Goal: Task Accomplishment & Management: Use online tool/utility

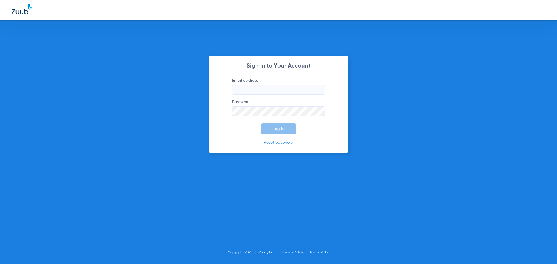
click at [265, 88] on input "Email address" at bounding box center [278, 90] width 93 height 10
click at [248, 90] on input "Email address" at bounding box center [278, 90] width 93 height 10
type input "[PERSON_NAME][EMAIL_ADDRESS][DOMAIN_NAME]"
click at [261, 123] on button "Log In" at bounding box center [278, 128] width 35 height 10
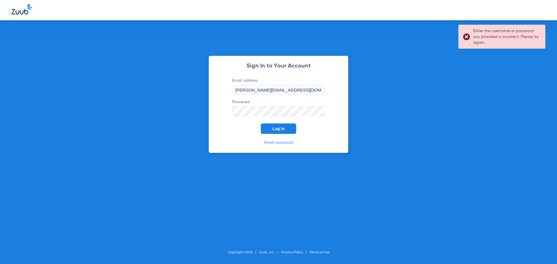
click at [208, 114] on div "Sign In to Your Account Email address jose@zuub.com Password Log In Reset passw…" at bounding box center [278, 132] width 557 height 264
click at [261, 123] on button "Log In" at bounding box center [278, 128] width 35 height 10
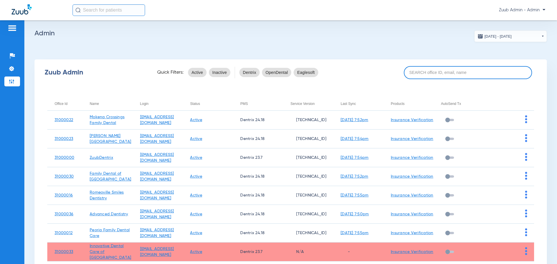
click at [428, 70] on input at bounding box center [467, 72] width 128 height 13
paste input "31000005"
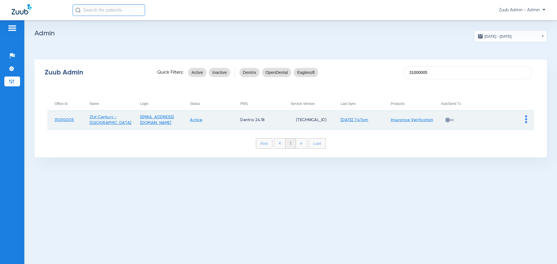
type input "31000005"
click at [525, 120] on img at bounding box center [526, 119] width 2 height 8
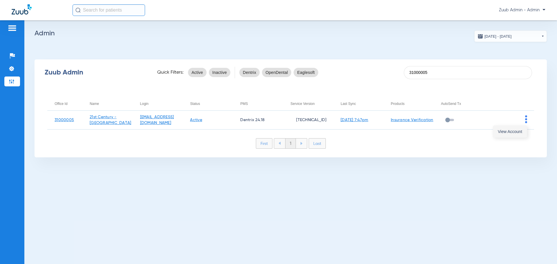
click at [517, 133] on span "View Account" at bounding box center [509, 132] width 24 height 4
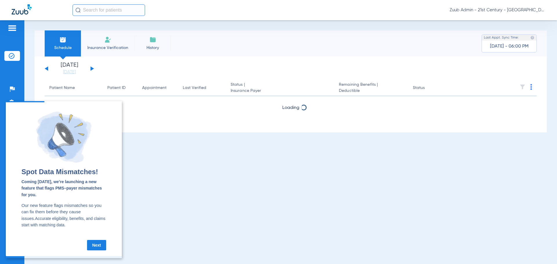
click at [223, 170] on div "Schedule Insurance Verification History Last Appt. Sync Time: Today - 06:00 PM …" at bounding box center [290, 142] width 532 height 244
click at [98, 248] on link "Next" at bounding box center [96, 245] width 19 height 10
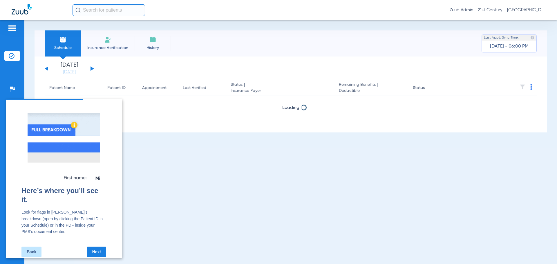
click at [99, 247] on link "Next" at bounding box center [96, 252] width 19 height 10
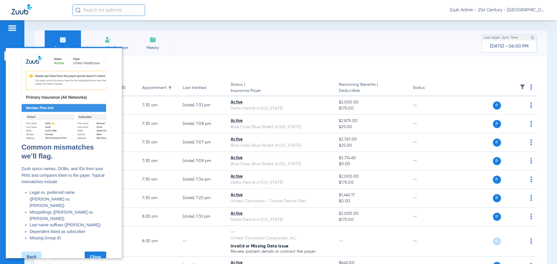
click at [99, 252] on link "Close" at bounding box center [95, 257] width 21 height 10
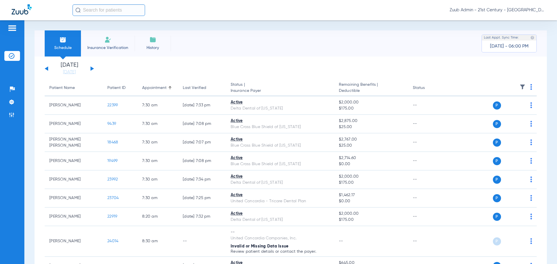
click at [110, 9] on input "text" at bounding box center [108, 10] width 72 height 12
paste input "22242"
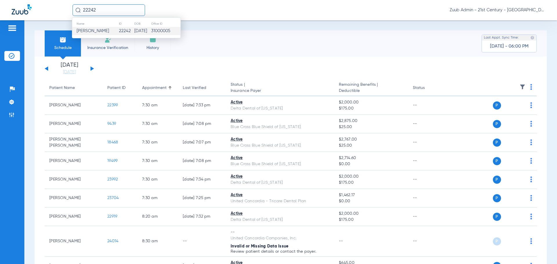
type input "22242"
click at [119, 29] on td "22242" at bounding box center [127, 31] width 16 height 8
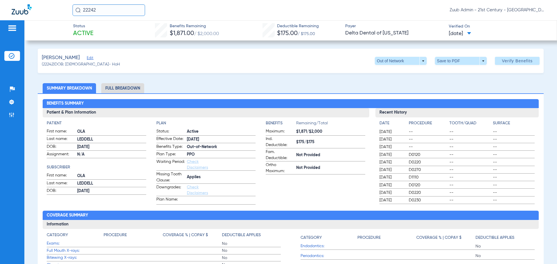
click at [87, 59] on span "Edit" at bounding box center [89, 59] width 5 height 6
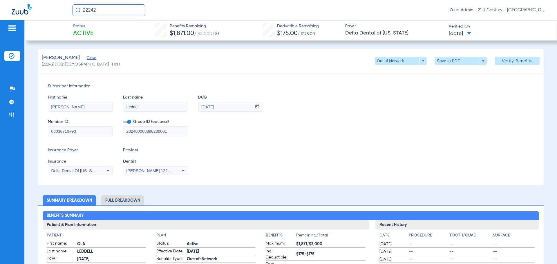
click at [115, 199] on li "Full Breakdown" at bounding box center [122, 200] width 43 height 10
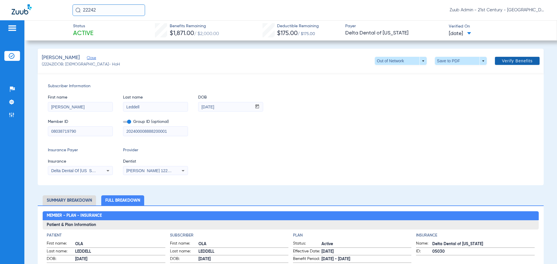
click at [503, 62] on span "Verify Benefits" at bounding box center [516, 61] width 31 height 5
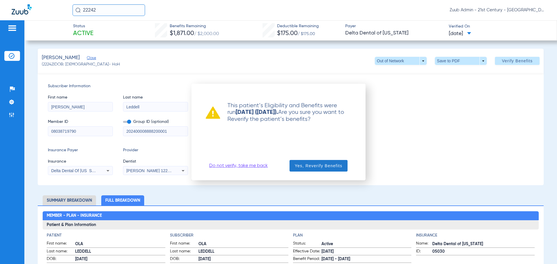
click at [310, 163] on span "Yes, Reverify Benefits" at bounding box center [319, 166] width 48 height 6
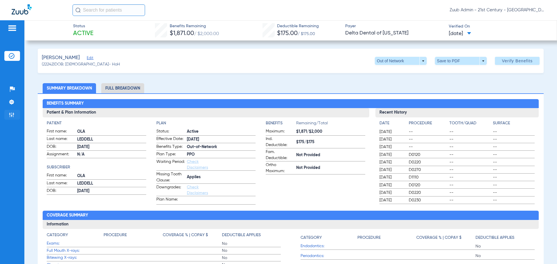
click at [14, 117] on img at bounding box center [12, 115] width 6 height 6
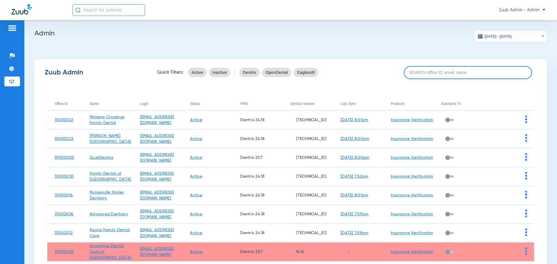
click at [472, 70] on input at bounding box center [467, 72] width 128 height 13
paste input "31000007"
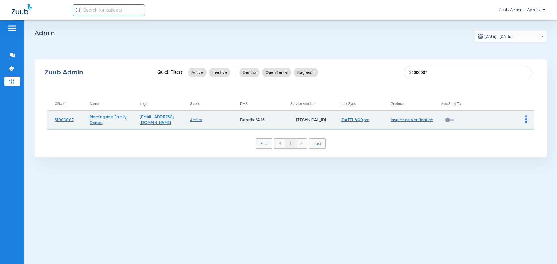
type input "31000007"
click at [527, 121] on td at bounding box center [508, 120] width 50 height 19
click at [525, 121] on img at bounding box center [526, 119] width 2 height 8
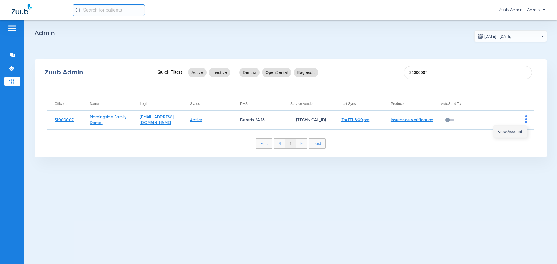
click at [521, 130] on span "View Account" at bounding box center [509, 132] width 24 height 4
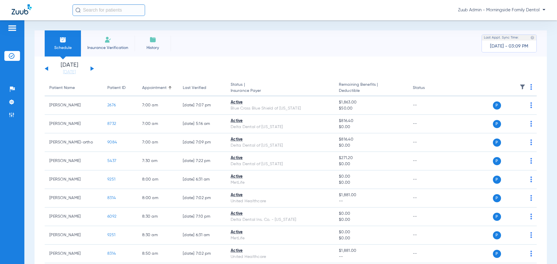
click at [114, 10] on input "text" at bounding box center [108, 10] width 72 height 12
paste input "2641"
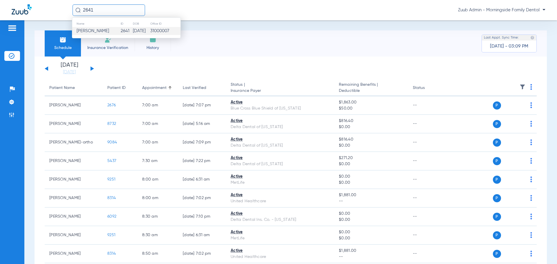
type input "2641"
click at [120, 28] on td "2641" at bounding box center [126, 31] width 12 height 8
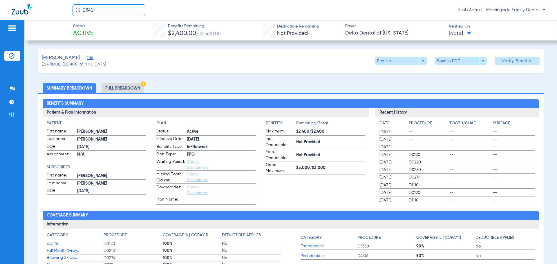
click at [129, 89] on li "Full Breakdown" at bounding box center [122, 88] width 43 height 10
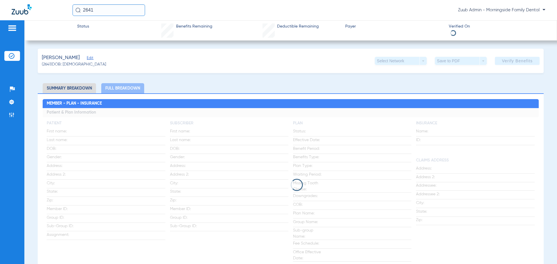
click at [87, 57] on span "Edit" at bounding box center [89, 59] width 5 height 6
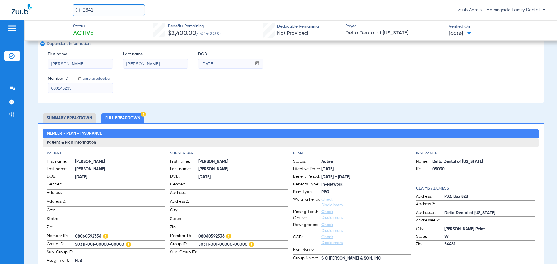
scroll to position [145, 0]
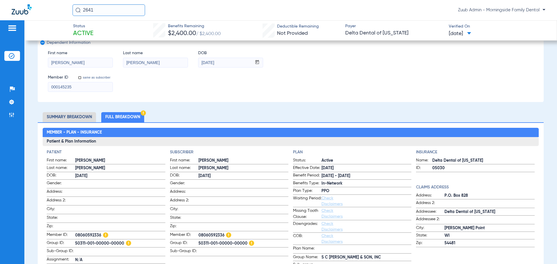
click at [15, 28] on img at bounding box center [12, 28] width 9 height 7
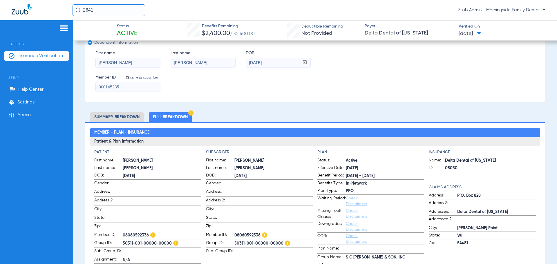
click at [45, 58] on span "Insurance Verification" at bounding box center [40, 56] width 46 height 6
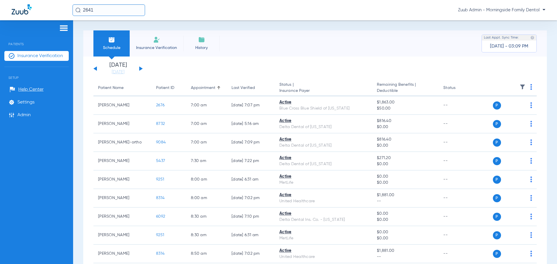
click at [141, 68] on button at bounding box center [140, 68] width 3 height 4
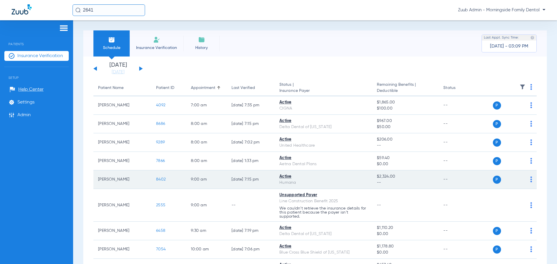
click at [161, 178] on span "8402" at bounding box center [161, 179] width 10 height 4
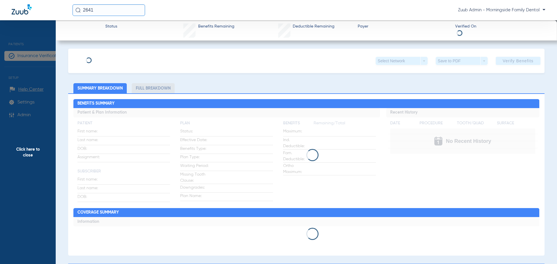
type input "Guy"
type input "Maratea"
type input "10/16/1951"
type input "108342138"
type input "675717"
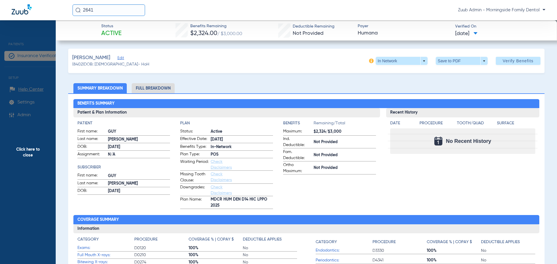
click at [117, 59] on span "Edit" at bounding box center [119, 59] width 5 height 6
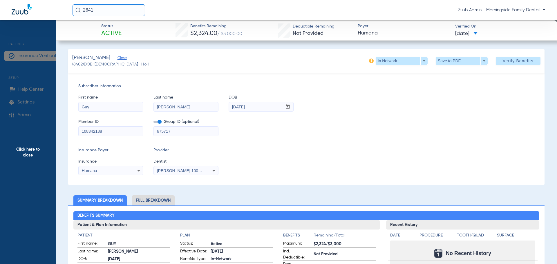
click at [149, 200] on li "Full Breakdown" at bounding box center [153, 200] width 43 height 10
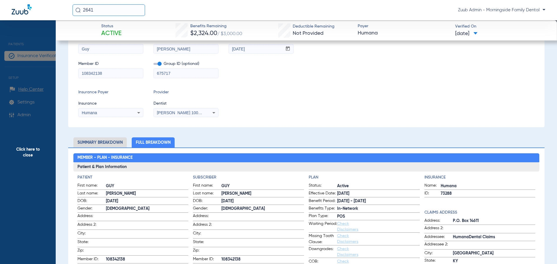
scroll to position [29, 0]
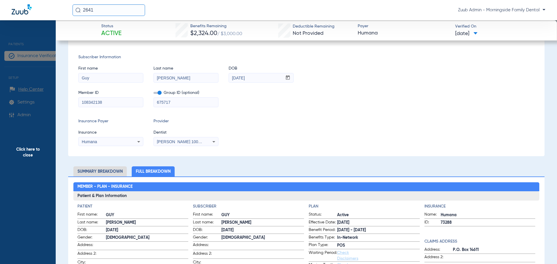
click at [41, 170] on span "Click here to close" at bounding box center [28, 152] width 56 height 264
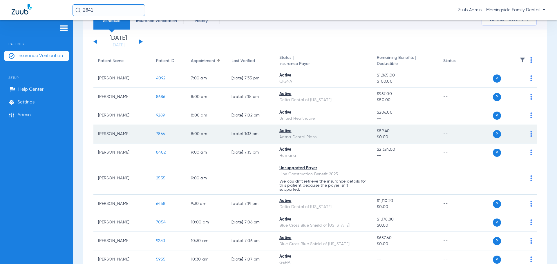
scroll to position [0, 0]
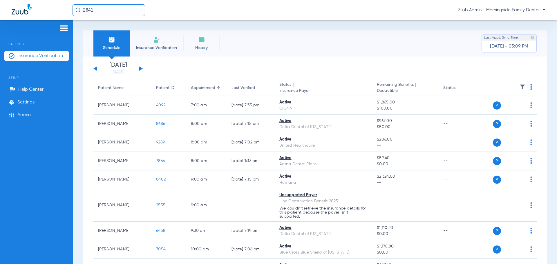
click at [142, 68] on button at bounding box center [140, 68] width 3 height 4
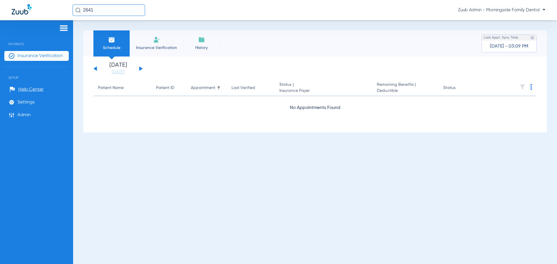
click at [141, 69] on button at bounding box center [140, 68] width 3 height 4
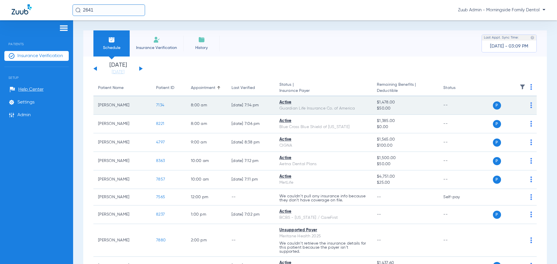
click at [530, 104] on img at bounding box center [531, 105] width 2 height 6
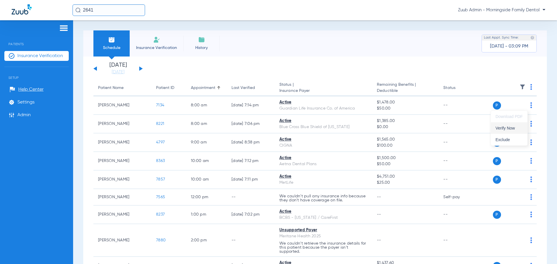
click at [514, 125] on button "Verify Now" at bounding box center [508, 128] width 37 height 12
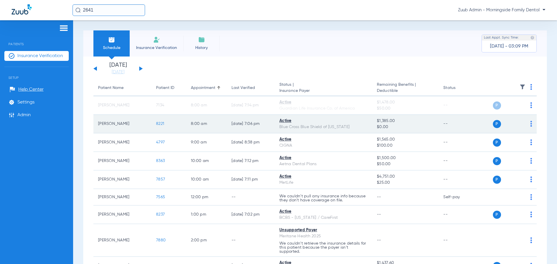
click at [530, 124] on img at bounding box center [531, 124] width 2 height 6
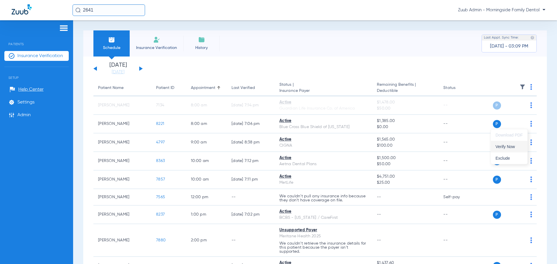
click at [523, 145] on button "Verify Now" at bounding box center [508, 147] width 37 height 12
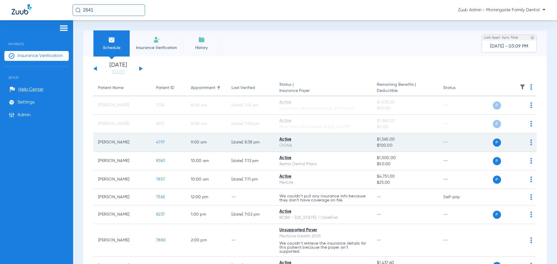
click at [158, 142] on span "4797" at bounding box center [160, 142] width 9 height 4
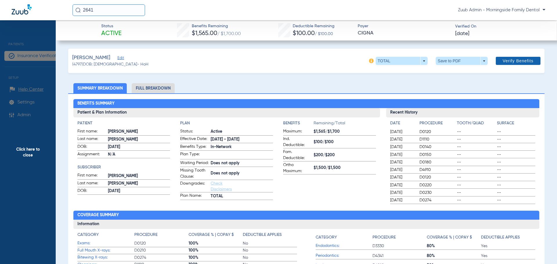
click at [517, 62] on span "Verify Benefits" at bounding box center [517, 61] width 31 height 5
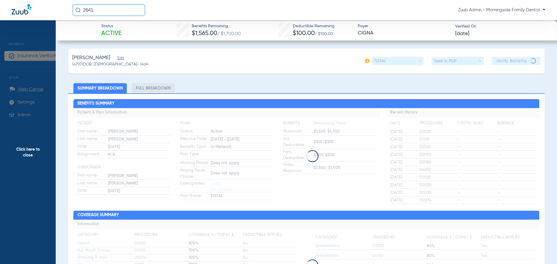
click at [20, 126] on span "Click here to close" at bounding box center [28, 152] width 56 height 264
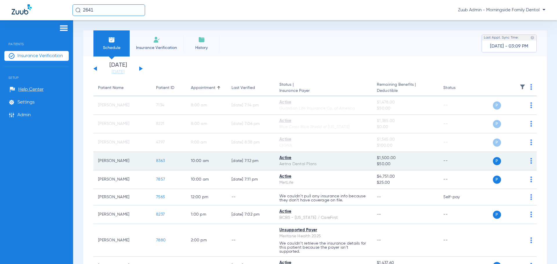
click at [162, 160] on span "8363" at bounding box center [160, 161] width 9 height 4
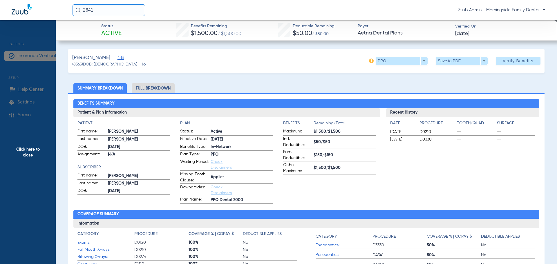
click at [123, 58] on span "Edit" at bounding box center [119, 59] width 5 height 6
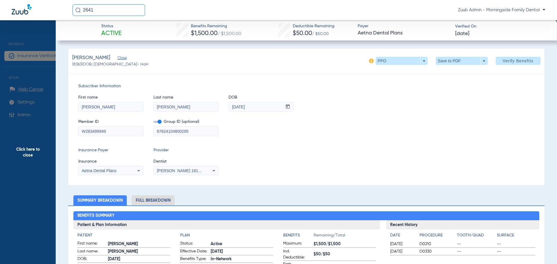
drag, startPoint x: 106, startPoint y: 108, endPoint x: 57, endPoint y: 108, distance: 48.1
drag, startPoint x: 182, startPoint y: 106, endPoint x: 140, endPoint y: 106, distance: 42.0
click at [139, 105] on div "First name Joeseph Last name DiCanio DOB mm / dd / yyyy 05/04/1988" at bounding box center [306, 100] width 456 height 22
click at [220, 110] on div "First name Joeseph Last name DiCanio DOB mm / dd / yyyy 05/04/1988" at bounding box center [306, 100] width 456 height 22
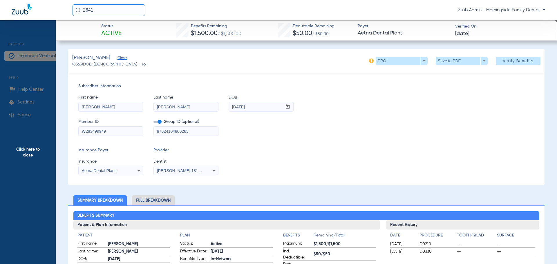
drag, startPoint x: 112, startPoint y: 133, endPoint x: 54, endPoint y: 133, distance: 58.0
drag, startPoint x: 195, startPoint y: 132, endPoint x: 137, endPoint y: 132, distance: 58.3
click at [137, 132] on div "Member ID W283499949 Group ID (optional) 87624104800285" at bounding box center [306, 125] width 456 height 22
click at [47, 92] on span "Click here to close" at bounding box center [28, 152] width 56 height 264
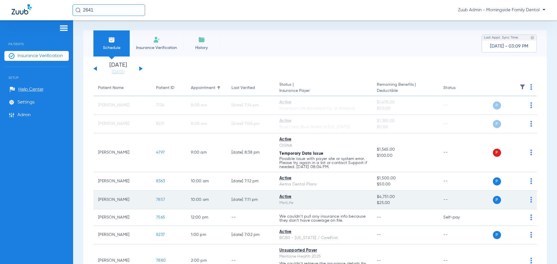
click at [530, 202] on img at bounding box center [531, 200] width 2 height 6
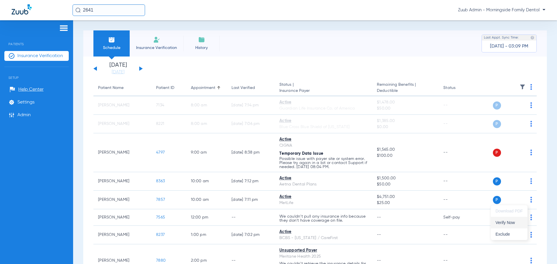
click at [516, 220] on button "Verify Now" at bounding box center [508, 223] width 37 height 12
click at [141, 68] on button at bounding box center [140, 68] width 3 height 4
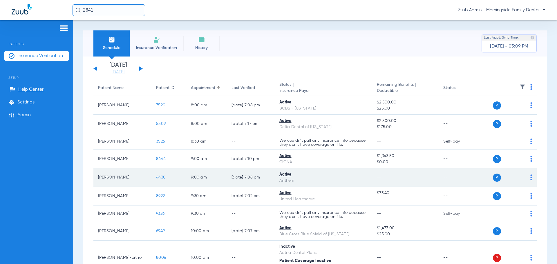
click at [163, 176] on span "4430" at bounding box center [161, 177] width 10 height 4
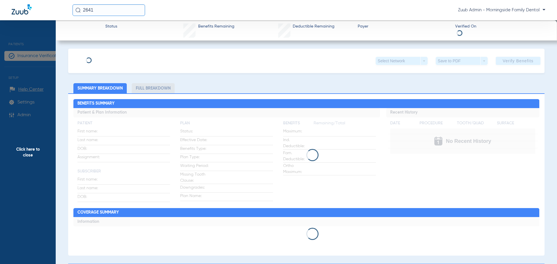
type input "Jose"
type input "Mejia"
type input "04/22/1954"
type input "C3G219W08255"
type input "2753160060"
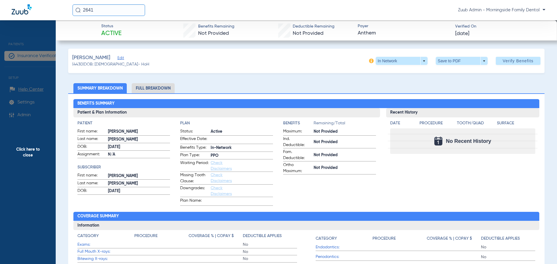
click at [117, 59] on span "Edit" at bounding box center [119, 59] width 5 height 6
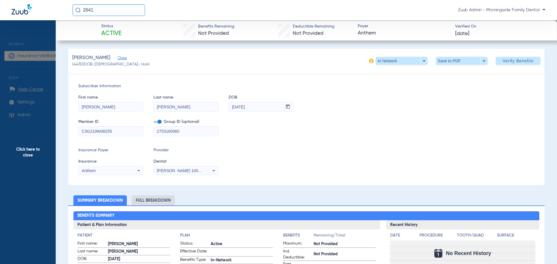
click at [155, 198] on li "Full Breakdown" at bounding box center [153, 200] width 43 height 10
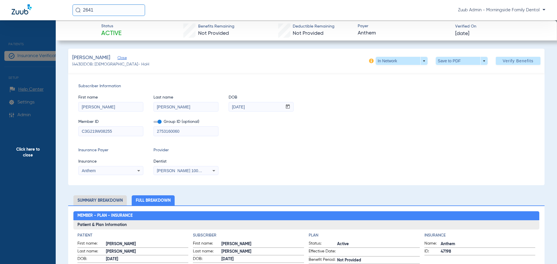
click at [39, 92] on span "Click here to close" at bounding box center [28, 152] width 56 height 264
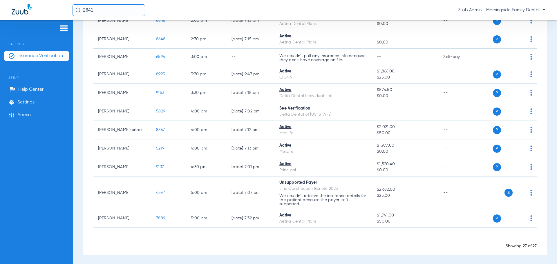
scroll to position [388, 0]
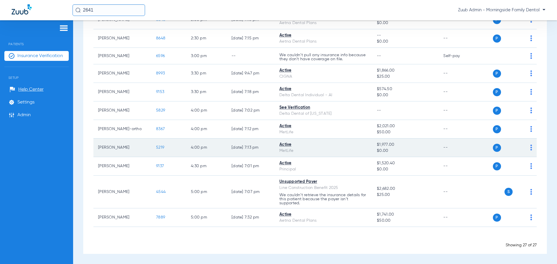
click at [159, 146] on span "5219" at bounding box center [160, 148] width 8 height 4
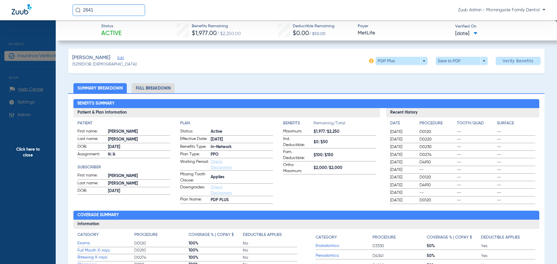
click at [123, 57] on span "Edit" at bounding box center [119, 59] width 5 height 6
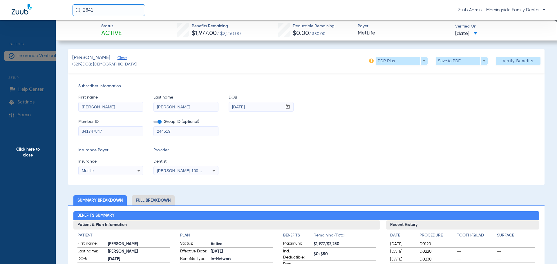
click at [155, 199] on li "Full Breakdown" at bounding box center [153, 200] width 43 height 10
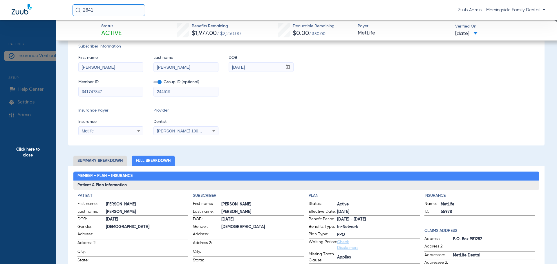
scroll to position [58, 0]
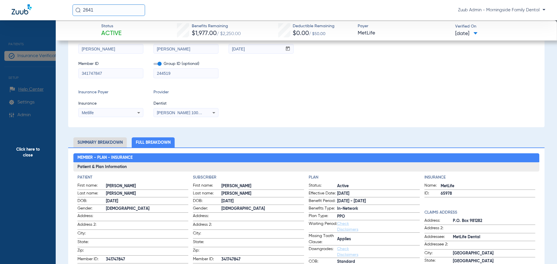
click at [21, 130] on span "Click here to close" at bounding box center [28, 152] width 56 height 264
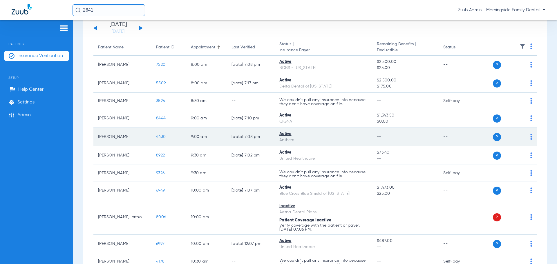
scroll to position [12, 0]
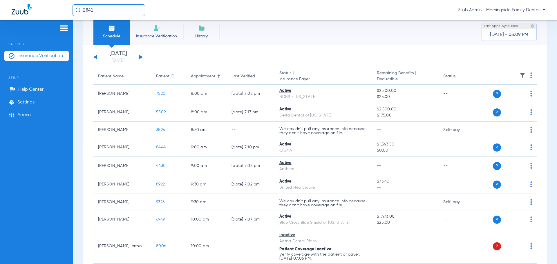
click at [140, 56] on button at bounding box center [140, 57] width 3 height 4
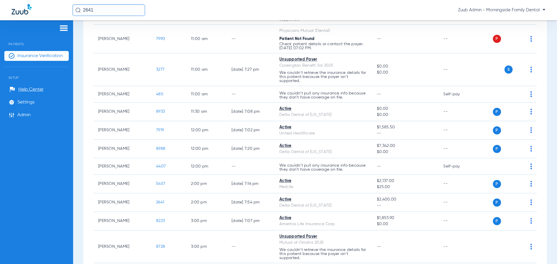
scroll to position [348, 0]
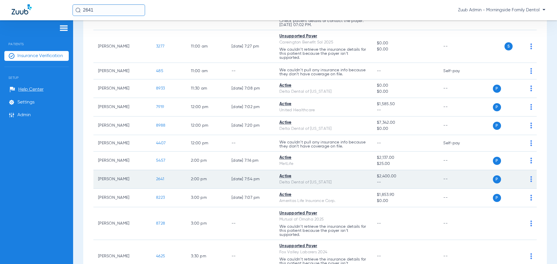
click at [159, 177] on span "2641" at bounding box center [160, 179] width 8 height 4
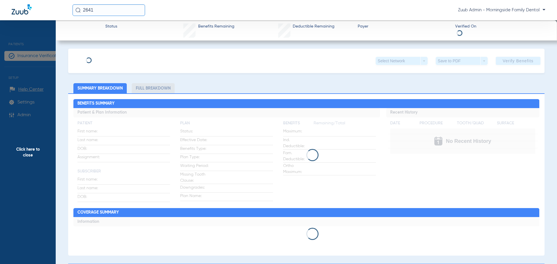
type input "Tarnvir"
type input "Singh"
type input "02/19/1974"
type input "000145235"
type input "50311001"
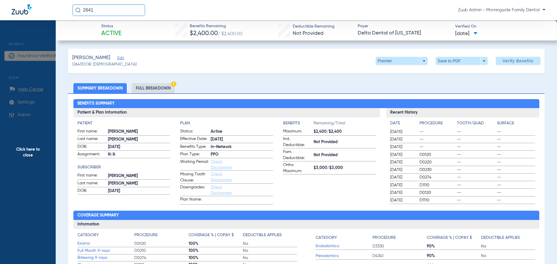
click at [117, 59] on span "Edit" at bounding box center [119, 59] width 5 height 6
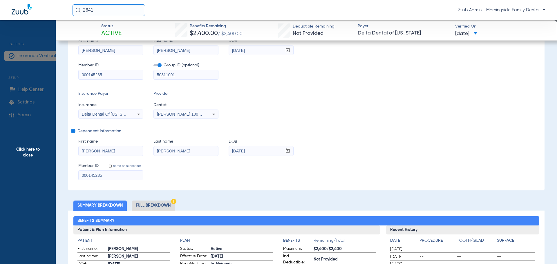
scroll to position [58, 0]
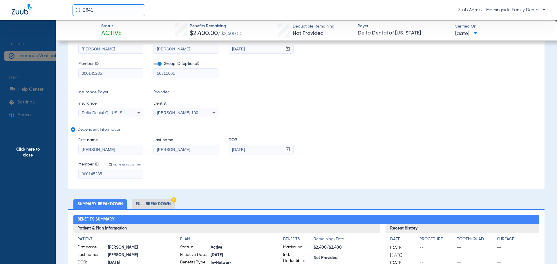
click at [149, 204] on li "Full Breakdown" at bounding box center [153, 204] width 43 height 10
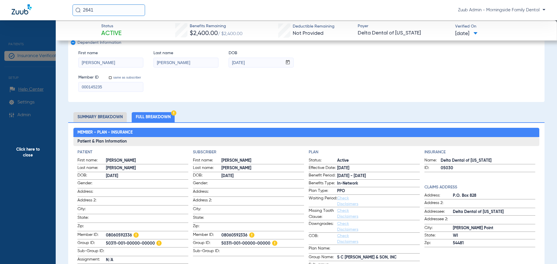
scroll to position [0, 0]
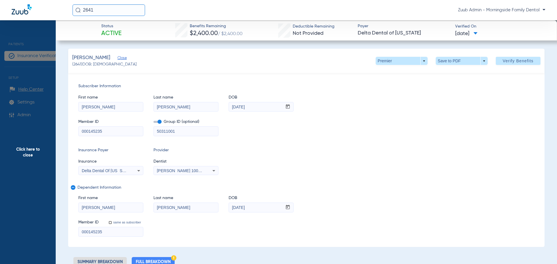
click at [23, 101] on span "Click here to close" at bounding box center [28, 152] width 56 height 264
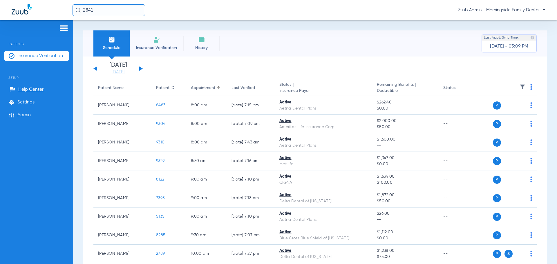
click at [96, 70] on button at bounding box center [94, 68] width 3 height 4
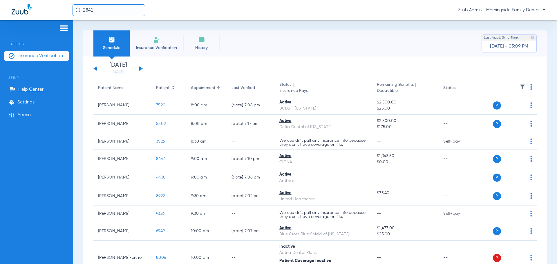
click at [96, 70] on button at bounding box center [94, 68] width 3 height 4
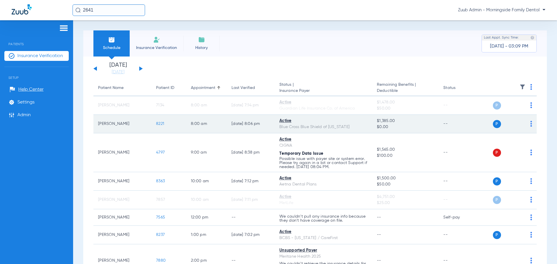
click at [162, 122] on span "8221" at bounding box center [160, 124] width 8 height 4
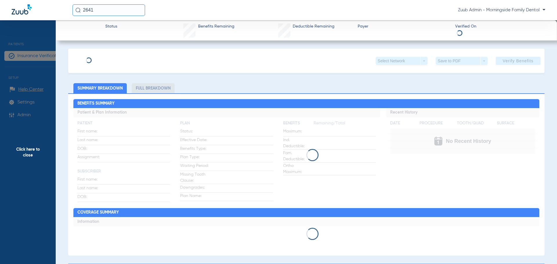
type input "John"
type input "Cordova"
type input "06/11/1989"
type input "822723879"
type input "330327"
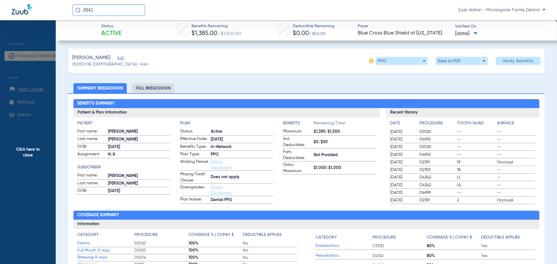
click at [117, 59] on span "Edit" at bounding box center [119, 59] width 5 height 6
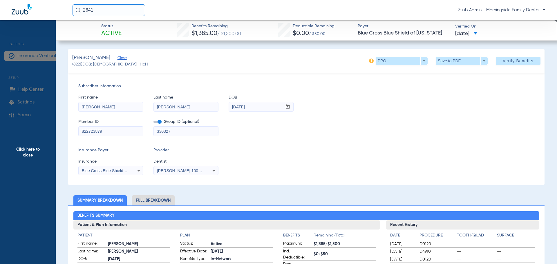
click at [155, 200] on li "Full Breakdown" at bounding box center [153, 200] width 43 height 10
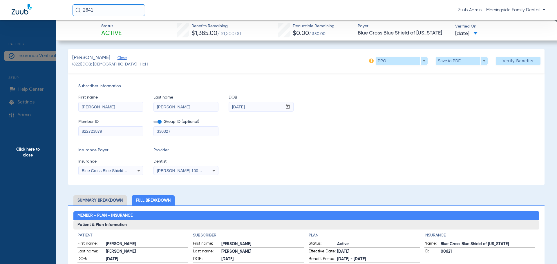
click at [47, 110] on span "Click here to close" at bounding box center [28, 152] width 56 height 264
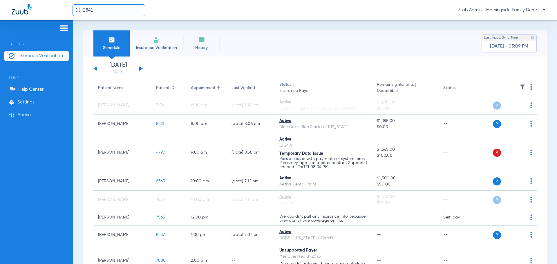
click at [142, 69] on button at bounding box center [140, 68] width 3 height 4
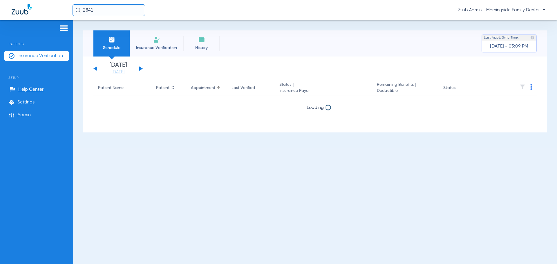
click at [140, 68] on button at bounding box center [140, 68] width 3 height 4
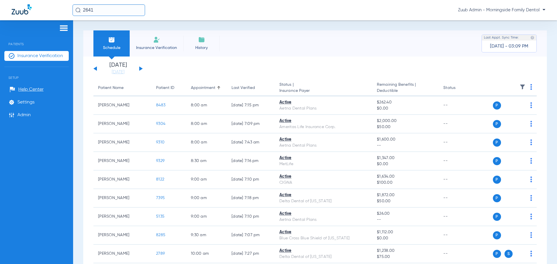
click at [139, 69] on button at bounding box center [140, 68] width 3 height 4
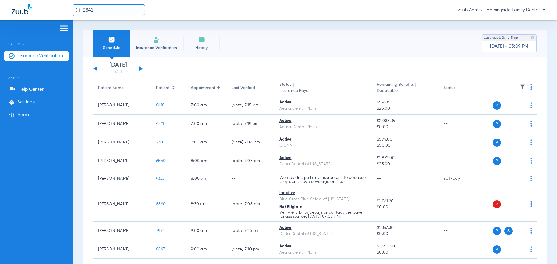
click at [139, 69] on button at bounding box center [140, 68] width 3 height 4
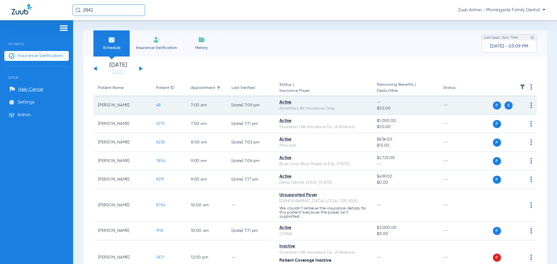
click at [159, 106] on span "48" at bounding box center [158, 105] width 5 height 4
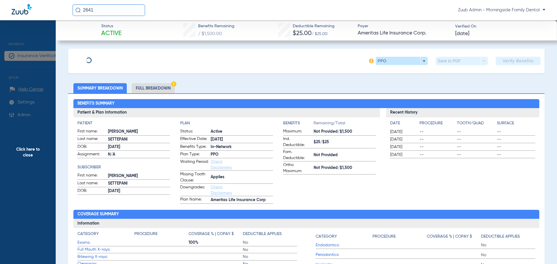
type input "Stephanie"
type input "Settepani"
type input "02/25/1987"
type input "015211908"
type input "03015231"
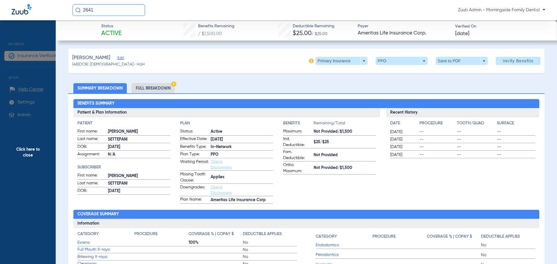
click at [151, 91] on li "Full Breakdown" at bounding box center [153, 88] width 43 height 10
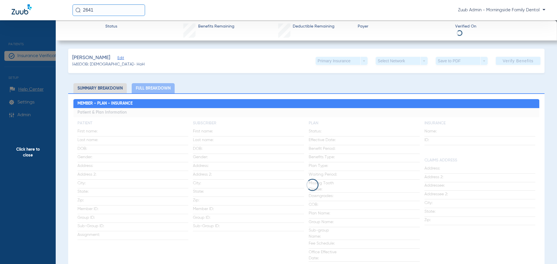
click at [123, 57] on span "Edit" at bounding box center [119, 59] width 5 height 6
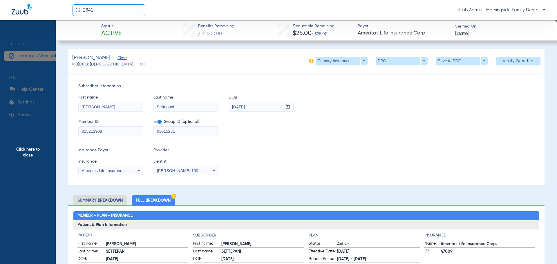
click at [32, 118] on span "Click here to close" at bounding box center [28, 152] width 56 height 264
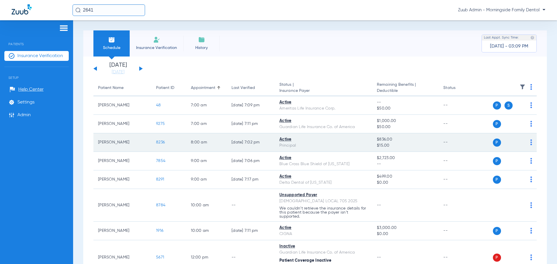
click at [162, 142] on span "8236" at bounding box center [160, 142] width 9 height 4
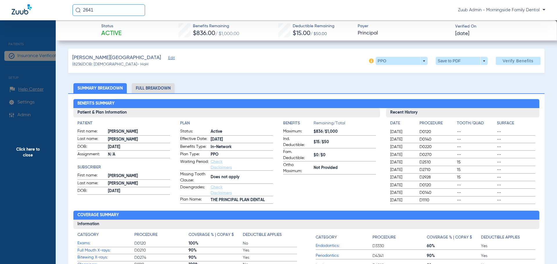
click at [168, 59] on span "Edit" at bounding box center [170, 59] width 5 height 6
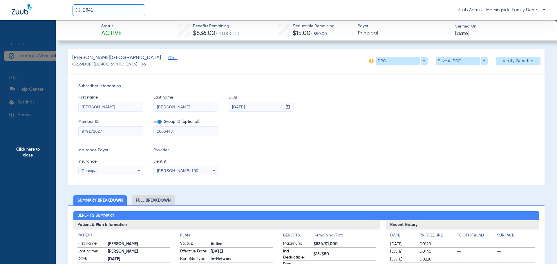
click at [159, 203] on li "Full Breakdown" at bounding box center [153, 200] width 43 height 10
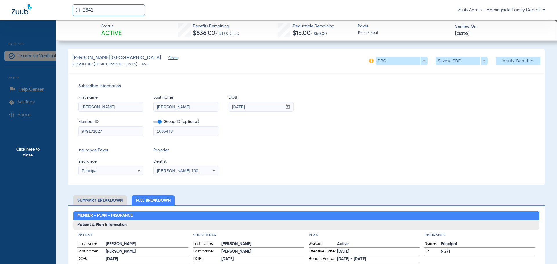
click at [52, 137] on span "Click here to close" at bounding box center [28, 152] width 56 height 264
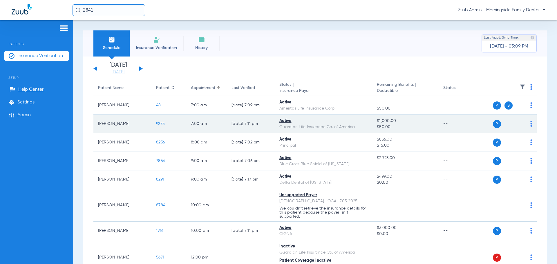
click at [160, 125] on span "9275" at bounding box center [160, 124] width 9 height 4
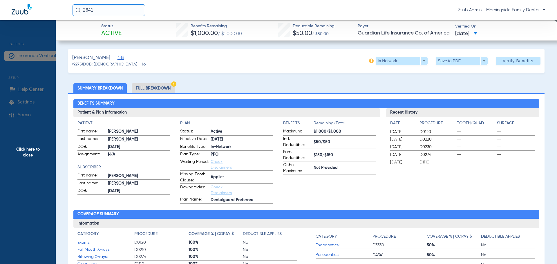
click at [148, 87] on li "Full Breakdown" at bounding box center [153, 88] width 43 height 10
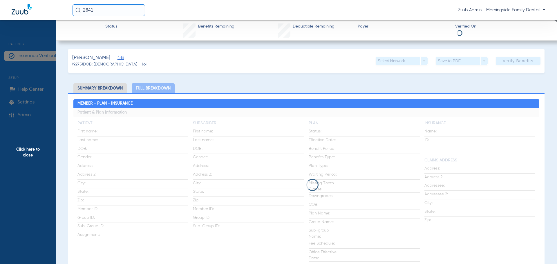
click at [123, 59] on span "Edit" at bounding box center [119, 59] width 5 height 6
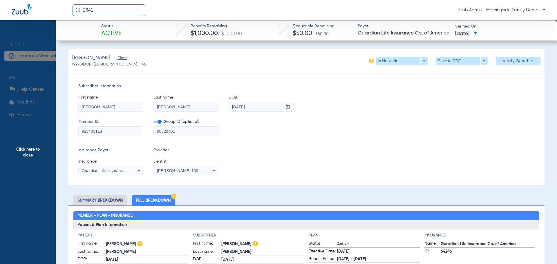
click at [22, 147] on span "Click here to close" at bounding box center [28, 152] width 56 height 264
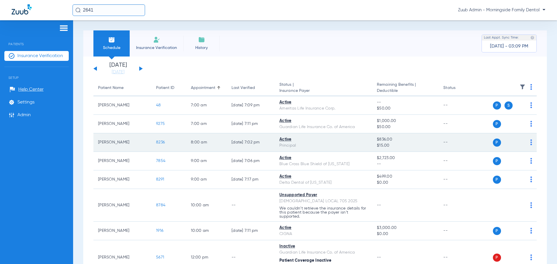
click at [160, 143] on span "8236" at bounding box center [160, 142] width 9 height 4
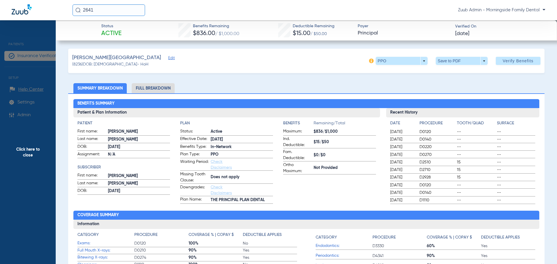
click at [149, 90] on li "Full Breakdown" at bounding box center [153, 88] width 43 height 10
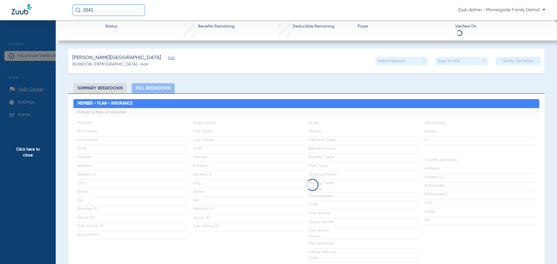
click at [168, 58] on span "Edit" at bounding box center [170, 59] width 5 height 6
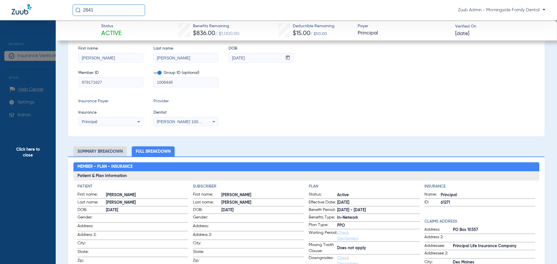
scroll to position [58, 0]
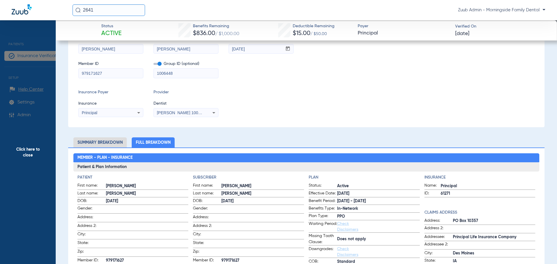
click at [32, 147] on span "Click here to close" at bounding box center [28, 152] width 56 height 264
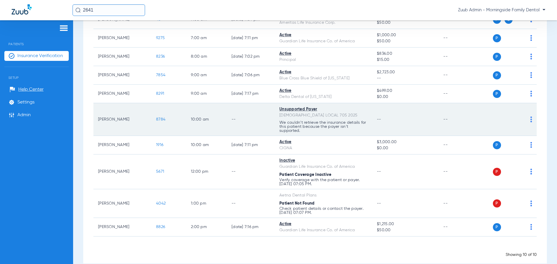
scroll to position [95, 0]
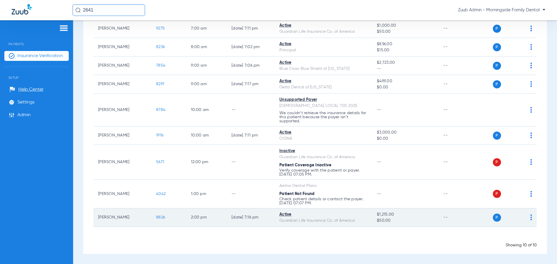
click at [164, 217] on span "8826" at bounding box center [160, 217] width 9 height 4
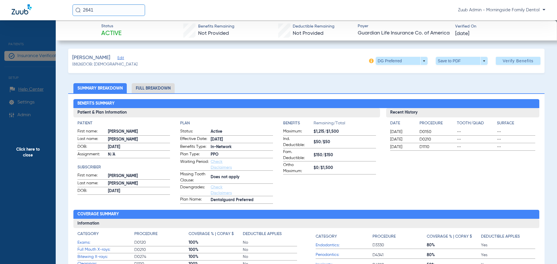
click at [121, 57] on span "Edit" at bounding box center [119, 59] width 5 height 6
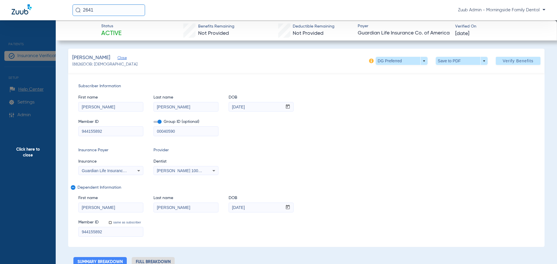
click at [155, 259] on li "Full Breakdown" at bounding box center [153, 262] width 43 height 10
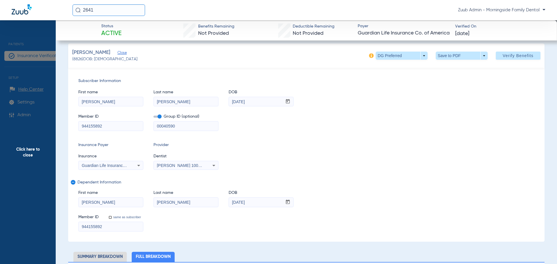
scroll to position [0, 0]
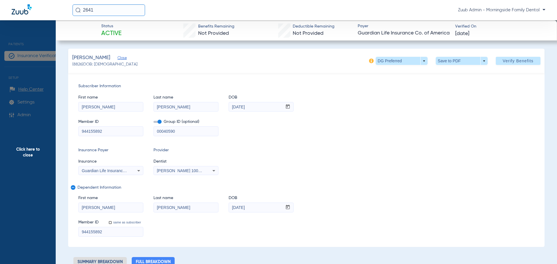
click at [47, 123] on span "Click here to close" at bounding box center [28, 152] width 56 height 264
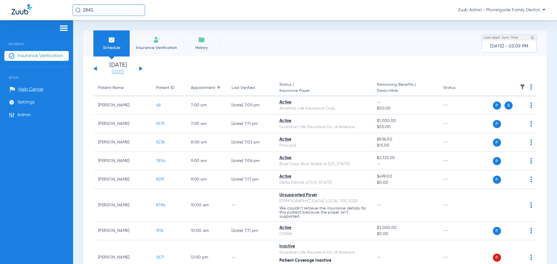
click at [114, 72] on link "[DATE]" at bounding box center [118, 72] width 35 height 6
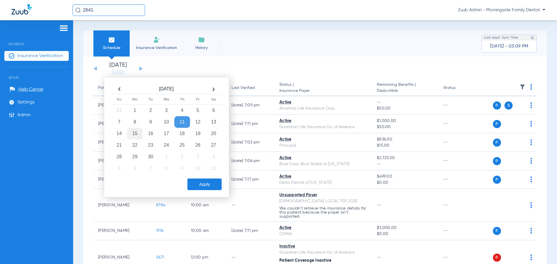
click at [132, 133] on td "15" at bounding box center [135, 134] width 16 height 12
click at [208, 185] on button "Apply" at bounding box center [204, 185] width 34 height 12
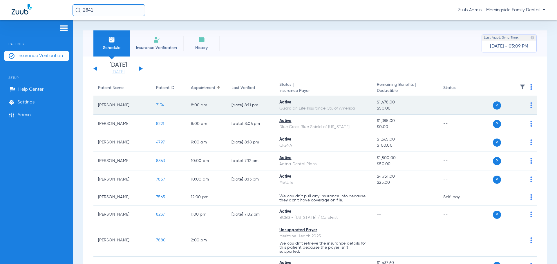
click at [160, 103] on span "7134" at bounding box center [160, 105] width 8 height 4
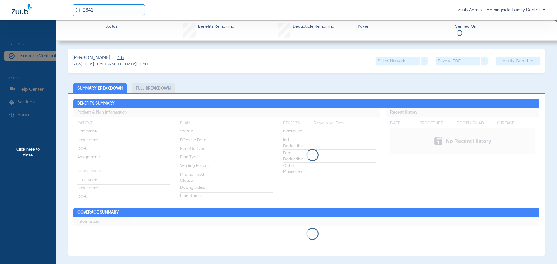
click at [34, 90] on span "Click here to close" at bounding box center [28, 152] width 56 height 264
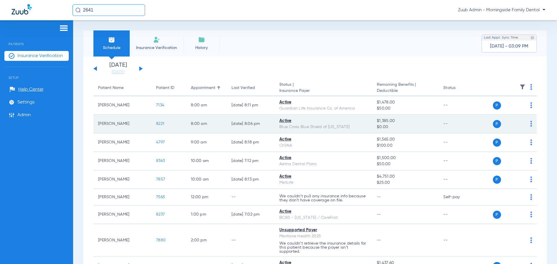
click at [160, 123] on span "8221" at bounding box center [160, 124] width 8 height 4
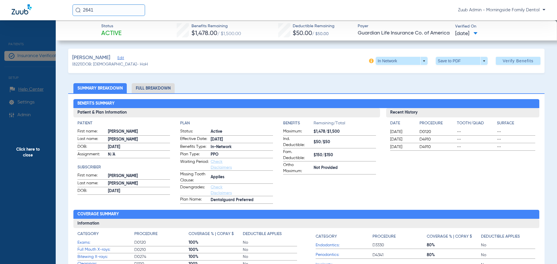
click at [46, 137] on span "Click here to close" at bounding box center [28, 152] width 56 height 264
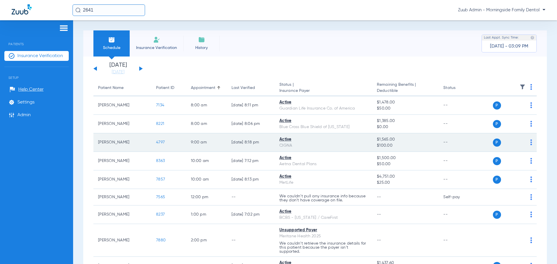
click at [159, 143] on span "4797" at bounding box center [160, 142] width 9 height 4
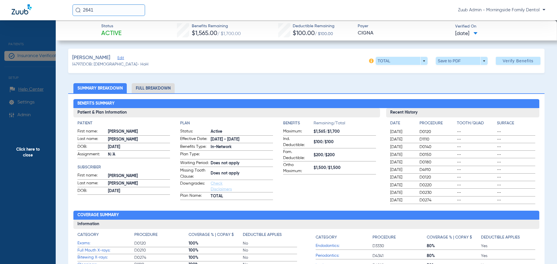
click at [32, 165] on span "Click here to close" at bounding box center [28, 152] width 56 height 264
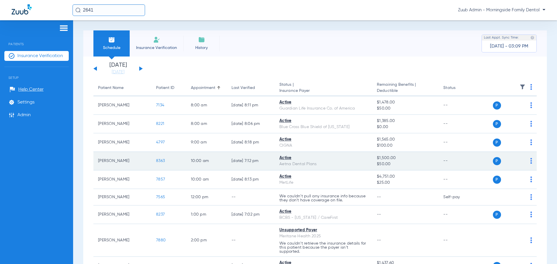
click at [162, 160] on span "8363" at bounding box center [160, 161] width 9 height 4
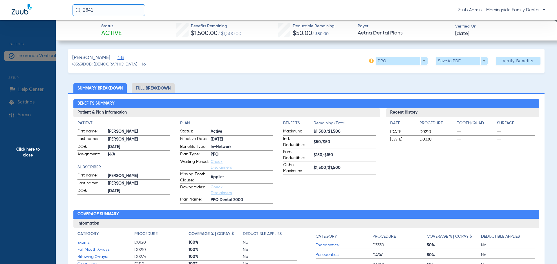
click at [33, 181] on span "Click here to close" at bounding box center [28, 152] width 56 height 264
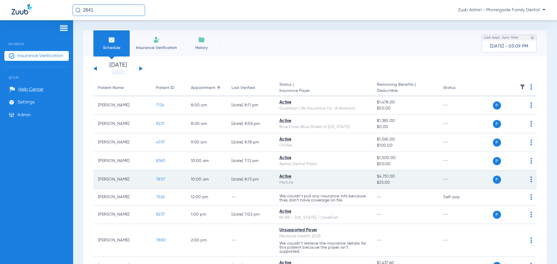
click at [157, 179] on span "7857" at bounding box center [160, 179] width 9 height 4
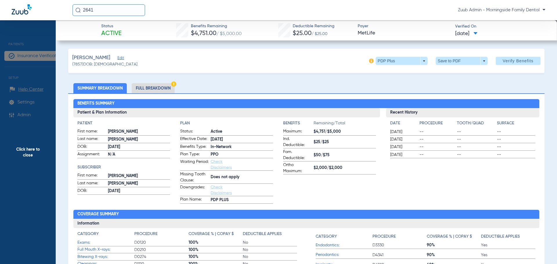
click at [165, 86] on li "Full Breakdown" at bounding box center [153, 88] width 43 height 10
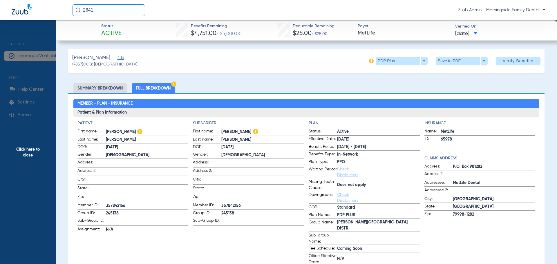
click at [18, 188] on span "Click here to close" at bounding box center [28, 152] width 56 height 264
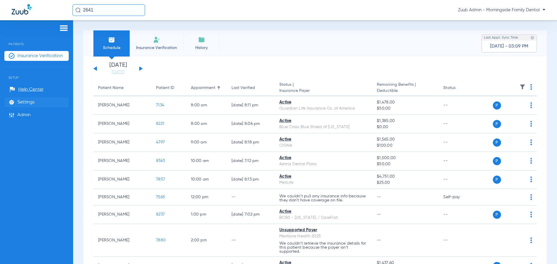
click at [34, 102] on span "Settings" at bounding box center [25, 102] width 17 height 6
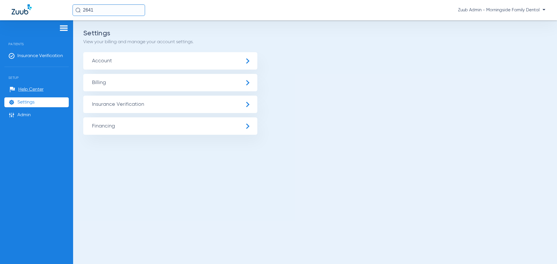
click at [153, 106] on span "Insurance Verification" at bounding box center [170, 104] width 174 height 17
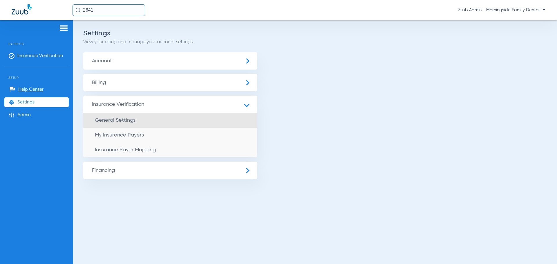
click at [157, 122] on li "General Settings" at bounding box center [170, 120] width 174 height 15
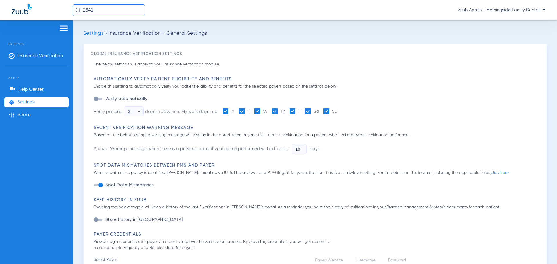
type input "1"
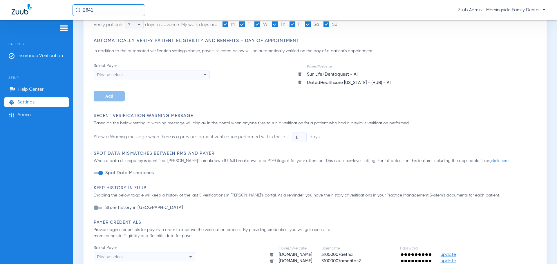
scroll to position [116, 0]
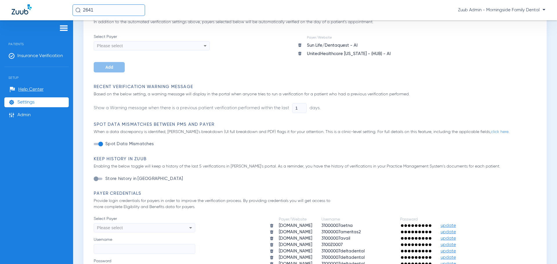
click at [102, 144] on div "button" at bounding box center [100, 144] width 5 height 5
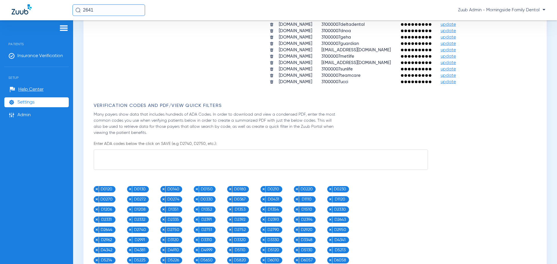
scroll to position [675, 0]
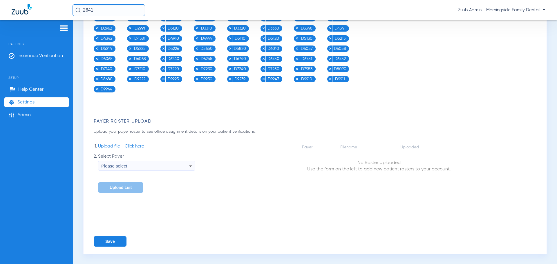
click at [111, 240] on button "Save" at bounding box center [110, 241] width 33 height 10
click at [51, 57] on span "Insurance Verification" at bounding box center [40, 56] width 46 height 6
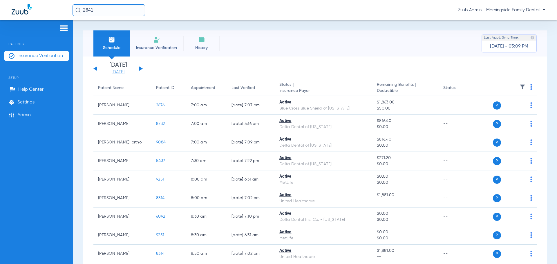
click at [121, 72] on link "[DATE]" at bounding box center [118, 72] width 35 height 6
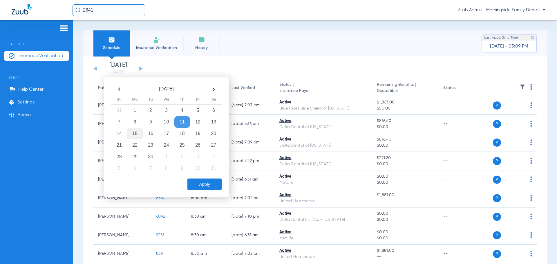
click at [138, 130] on td "15" at bounding box center [135, 134] width 16 height 12
click at [212, 185] on button "Apply" at bounding box center [204, 185] width 34 height 12
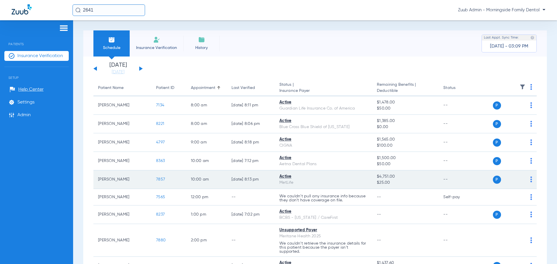
click at [159, 179] on span "7857" at bounding box center [160, 179] width 9 height 4
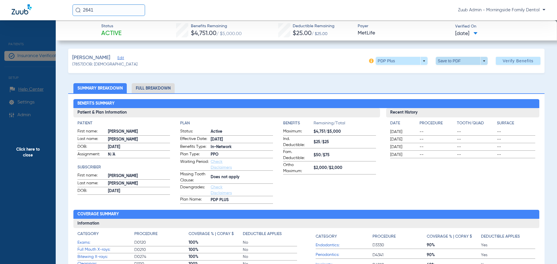
click at [448, 61] on span at bounding box center [461, 61] width 52 height 8
click at [449, 71] on span "Save to PDF" at bounding box center [459, 72] width 23 height 4
click at [39, 134] on span "Click here to close" at bounding box center [28, 152] width 56 height 264
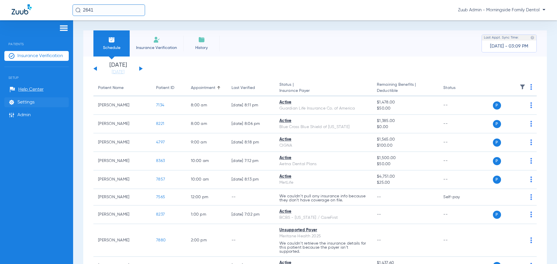
click at [45, 103] on li "Settings" at bounding box center [36, 102] width 64 height 10
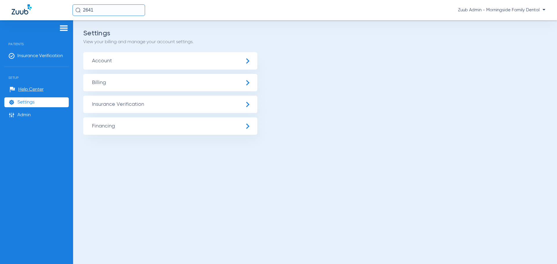
click at [186, 107] on span "Insurance Verification" at bounding box center [170, 104] width 174 height 17
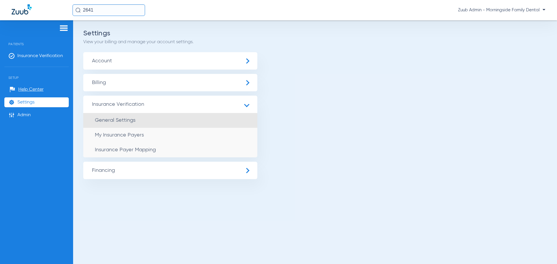
click at [185, 119] on li "General Settings" at bounding box center [170, 120] width 174 height 15
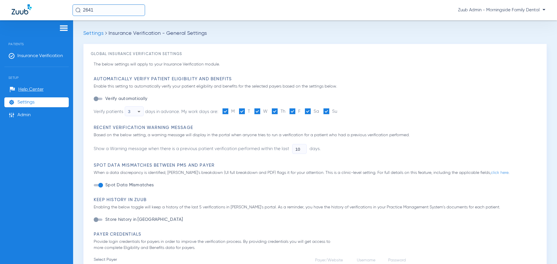
type input "1"
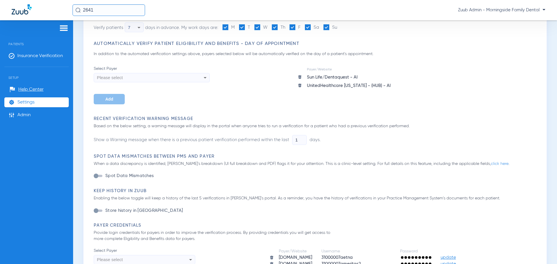
scroll to position [87, 0]
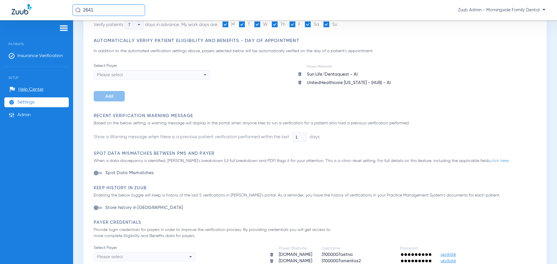
click at [99, 174] on div "button" at bounding box center [98, 173] width 9 height 2
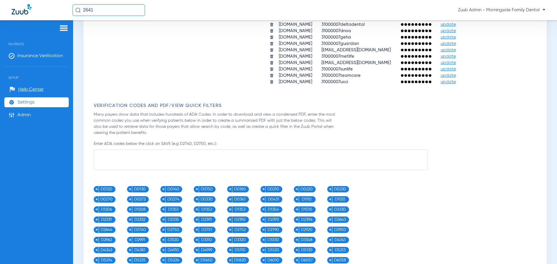
scroll to position [675, 0]
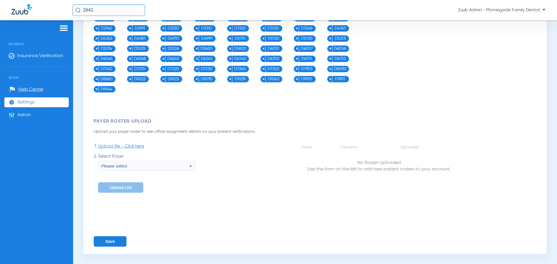
click at [114, 240] on button "Save" at bounding box center [110, 241] width 33 height 10
click at [45, 57] on span "Insurance Verification" at bounding box center [40, 56] width 46 height 6
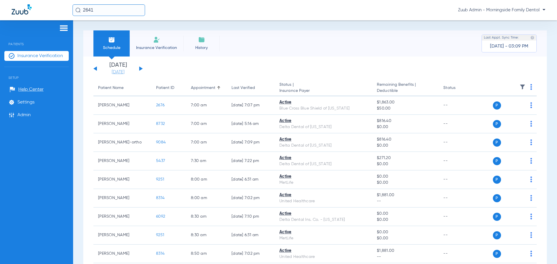
click at [119, 72] on link "[DATE]" at bounding box center [118, 72] width 35 height 6
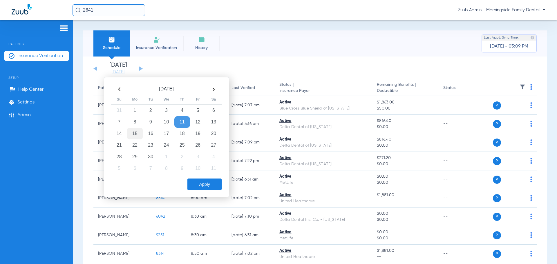
click at [141, 133] on td "15" at bounding box center [135, 134] width 16 height 12
click at [207, 184] on button "Apply" at bounding box center [204, 185] width 34 height 12
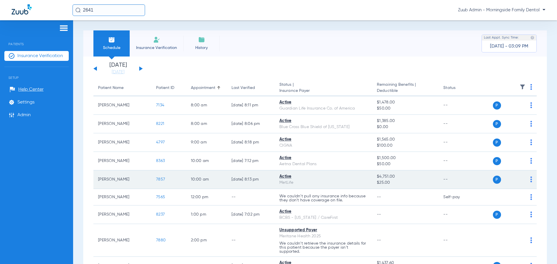
click at [156, 178] on span "7857" at bounding box center [160, 179] width 9 height 4
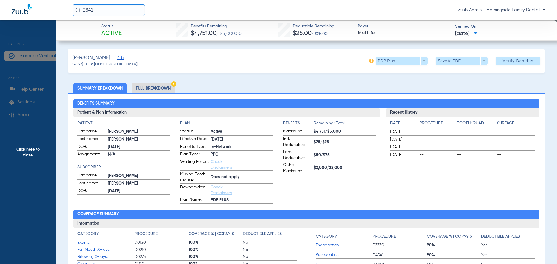
click at [37, 126] on span "Click here to close" at bounding box center [28, 152] width 56 height 264
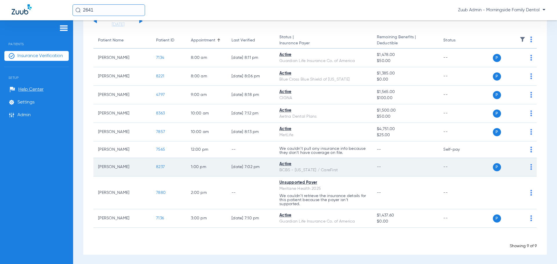
scroll to position [48, 0]
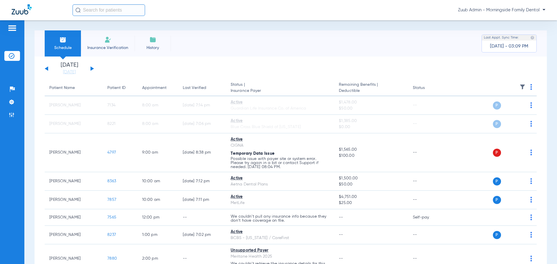
click at [115, 47] on span "Insurance Verification" at bounding box center [107, 48] width 45 height 6
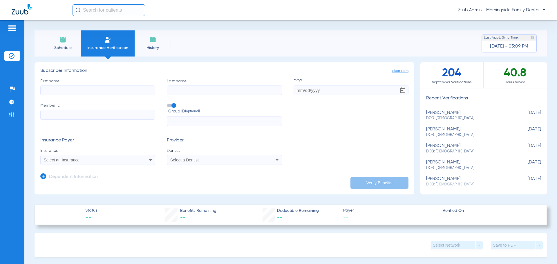
click at [82, 90] on input "First name" at bounding box center [97, 91] width 115 height 10
paste input "[PERSON_NAME]"
type input "[PERSON_NAME]"
click at [225, 89] on input "Last name" at bounding box center [224, 91] width 115 height 10
paste input "[PERSON_NAME]"
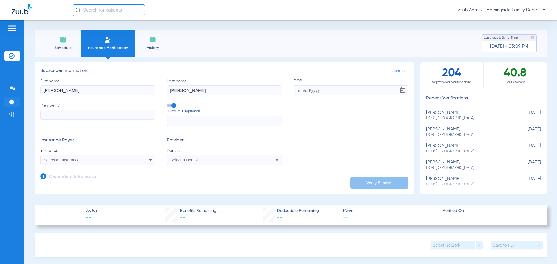
type input "[PERSON_NAME]"
click at [335, 90] on input "DOB" at bounding box center [350, 91] width 115 height 10
paste input "[DATE]"
type input "[DATE]"
click at [60, 112] on input "Member ID" at bounding box center [97, 115] width 115 height 10
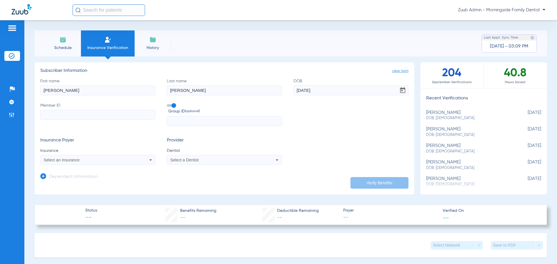
paste input "W283499949"
type input "W283499949"
click at [200, 122] on input "text" at bounding box center [224, 121] width 115 height 10
paste input "87624104800285"
type input "87624104800285"
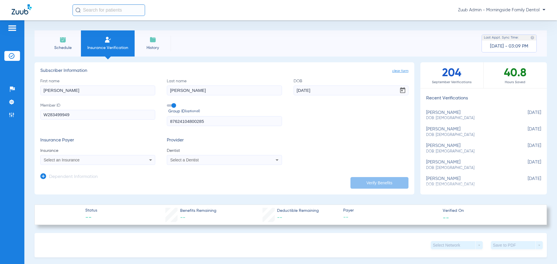
click at [79, 161] on span "Select an Insurance" at bounding box center [62, 160] width 36 height 5
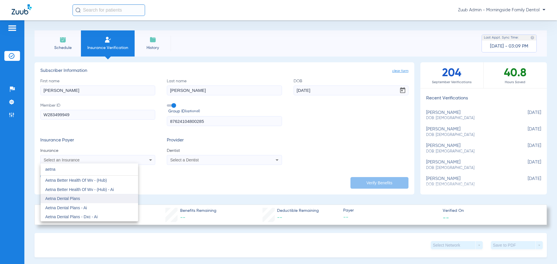
type input "aetna"
click at [96, 201] on mat-option "Aetna Dental Plans" at bounding box center [89, 198] width 97 height 9
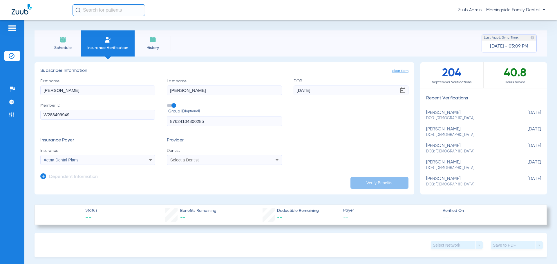
click at [213, 162] on div "Select a Dentist" at bounding box center [213, 160] width 87 height 4
type input "emm"
click at [213, 180] on span "[PERSON_NAME] 1811677958" at bounding box center [199, 180] width 57 height 4
click at [380, 187] on button "Verify Benefits" at bounding box center [379, 183] width 58 height 12
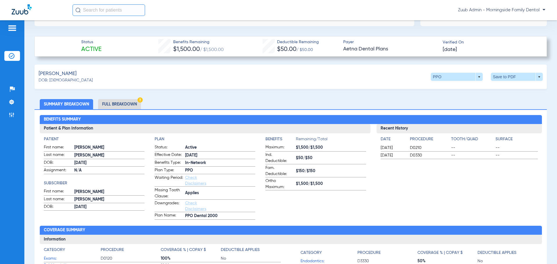
scroll to position [174, 0]
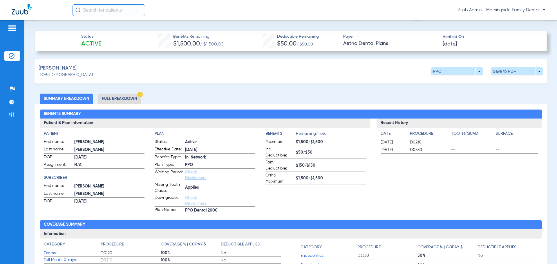
click at [117, 98] on li "Full Breakdown" at bounding box center [119, 99] width 43 height 10
